Goal: Task Accomplishment & Management: Manage account settings

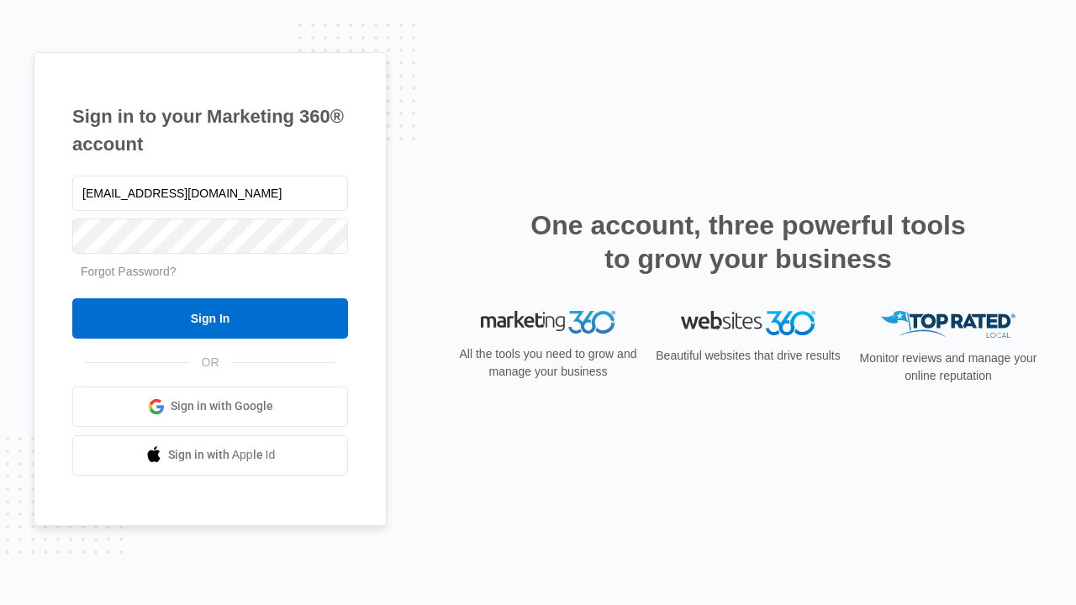
type input "dankie614@gmail.com"
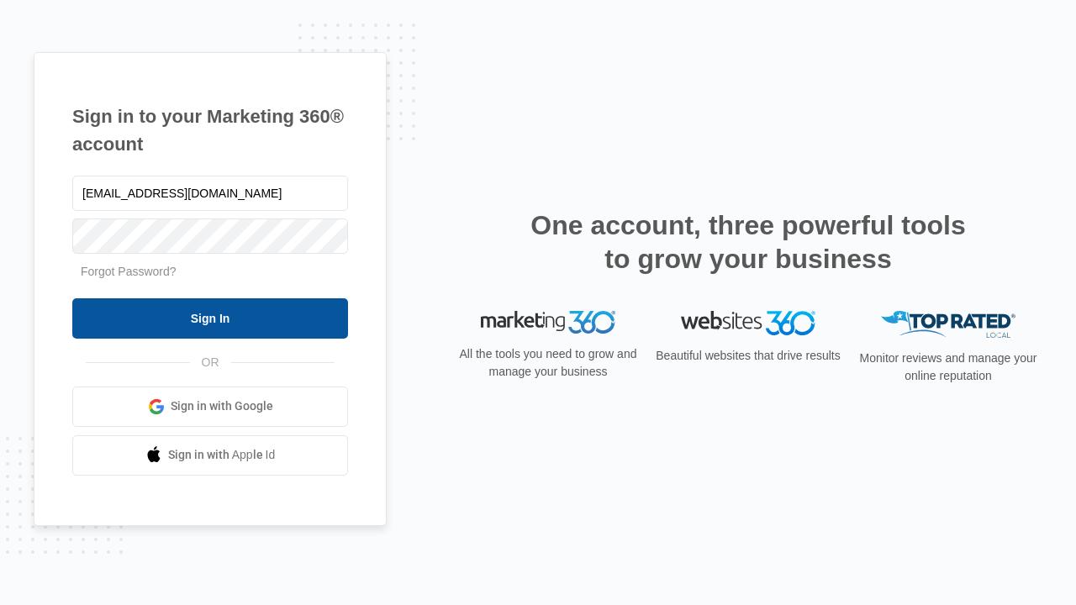
click at [210, 318] on input "Sign In" at bounding box center [210, 318] width 276 height 40
